Goal: Task Accomplishment & Management: Manage account settings

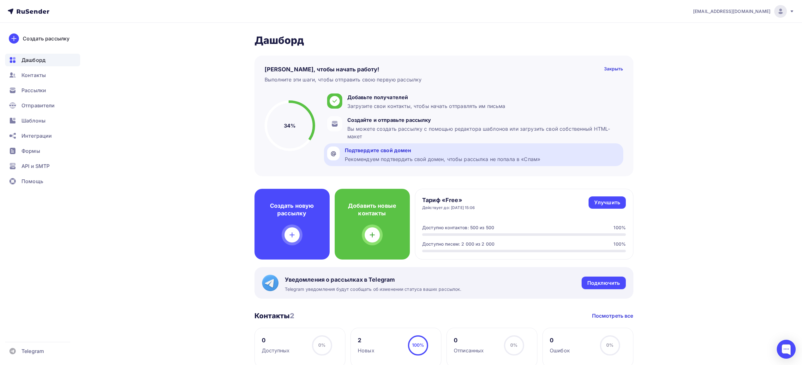
click at [377, 157] on div "Рекомендуем подтвердить свой домен, чтобы рассылка не попала в «Спам»" at bounding box center [443, 159] width 196 height 8
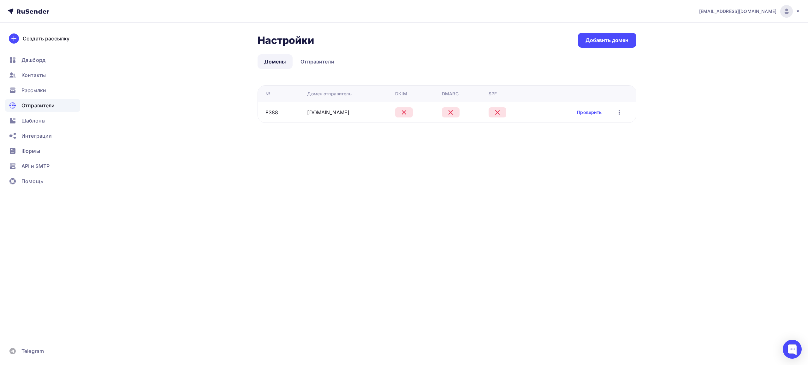
click at [618, 114] on icon "button" at bounding box center [619, 113] width 8 height 8
click at [590, 140] on div "Удалить" at bounding box center [588, 142] width 61 height 8
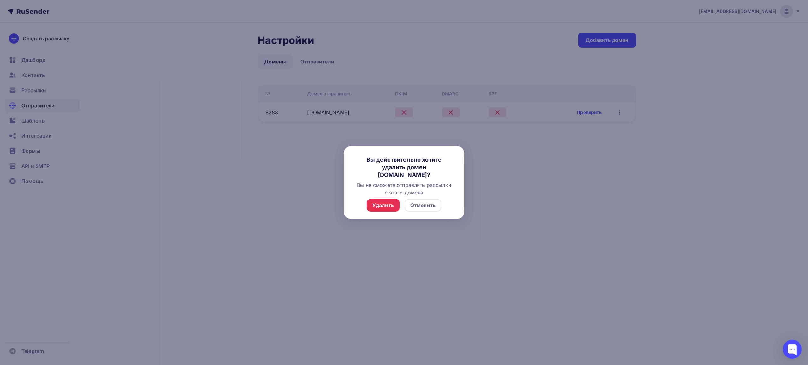
click at [372, 212] on div "Удалить Отменить" at bounding box center [404, 209] width 121 height 20
click at [376, 207] on div "Удалить" at bounding box center [382, 205] width 21 height 8
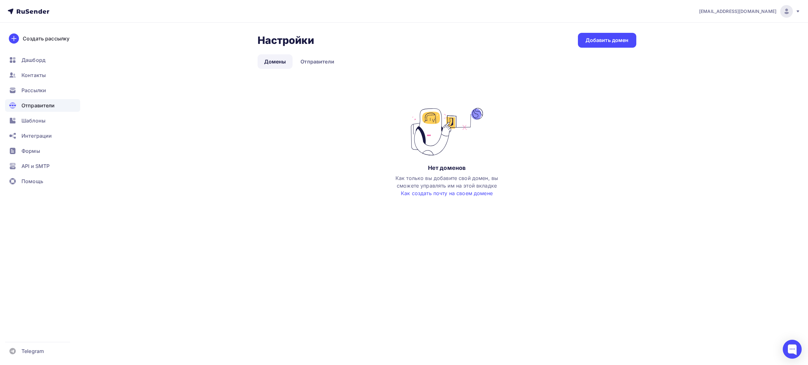
click at [275, 65] on link "Домены" at bounding box center [275, 61] width 35 height 15
click at [275, 57] on link "Домены" at bounding box center [275, 61] width 35 height 15
click at [313, 61] on link "Отправители" at bounding box center [317, 61] width 47 height 15
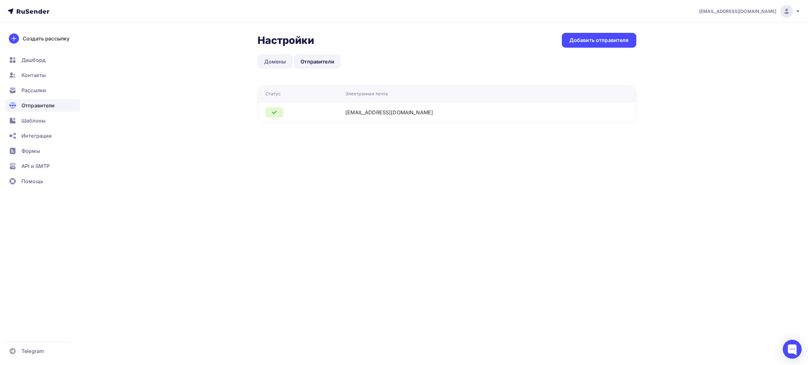
click at [278, 61] on link "Домены" at bounding box center [275, 61] width 35 height 15
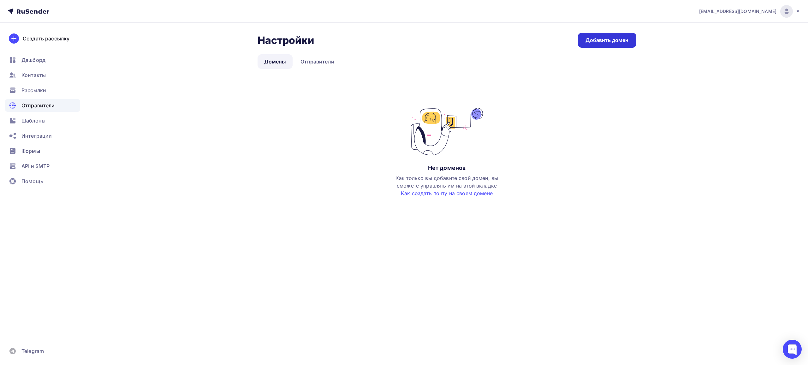
click at [597, 42] on div "Добавить домен" at bounding box center [606, 40] width 43 height 7
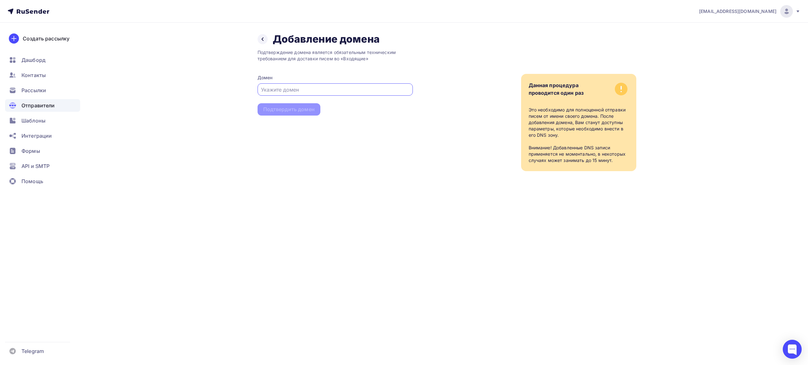
click at [321, 90] on input "text" at bounding box center [335, 90] width 148 height 8
